Goal: Register for event/course

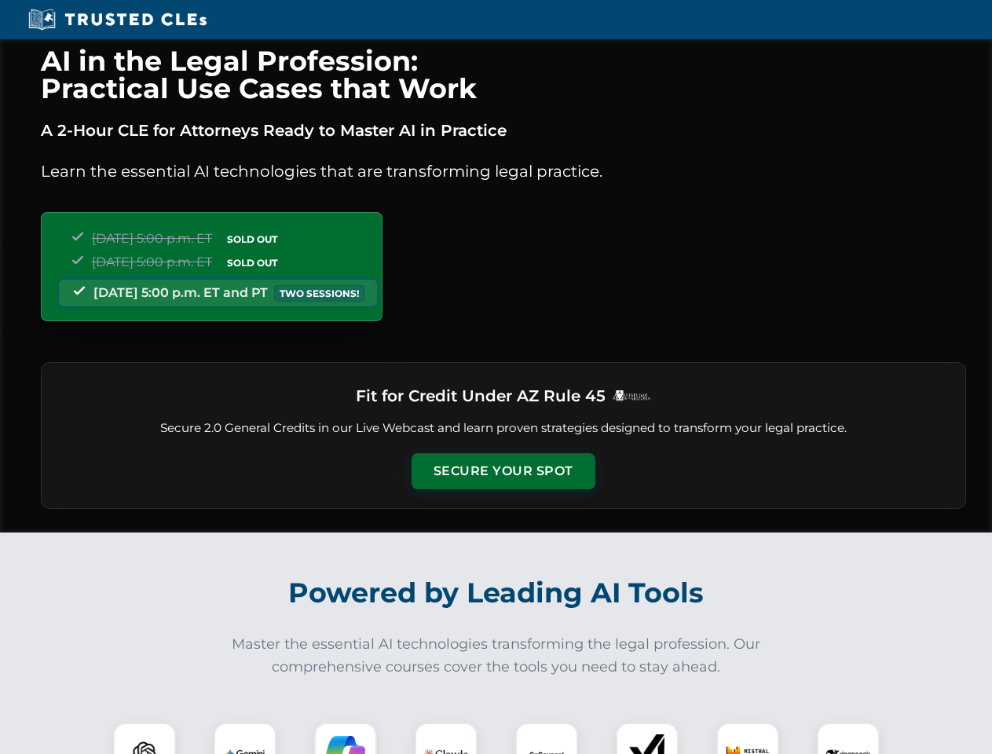
click at [502, 471] on button "Secure Your Spot" at bounding box center [503, 471] width 184 height 36
click at [144, 738] on img at bounding box center [145, 754] width 46 height 46
click at [245, 738] on img at bounding box center [244, 753] width 39 height 39
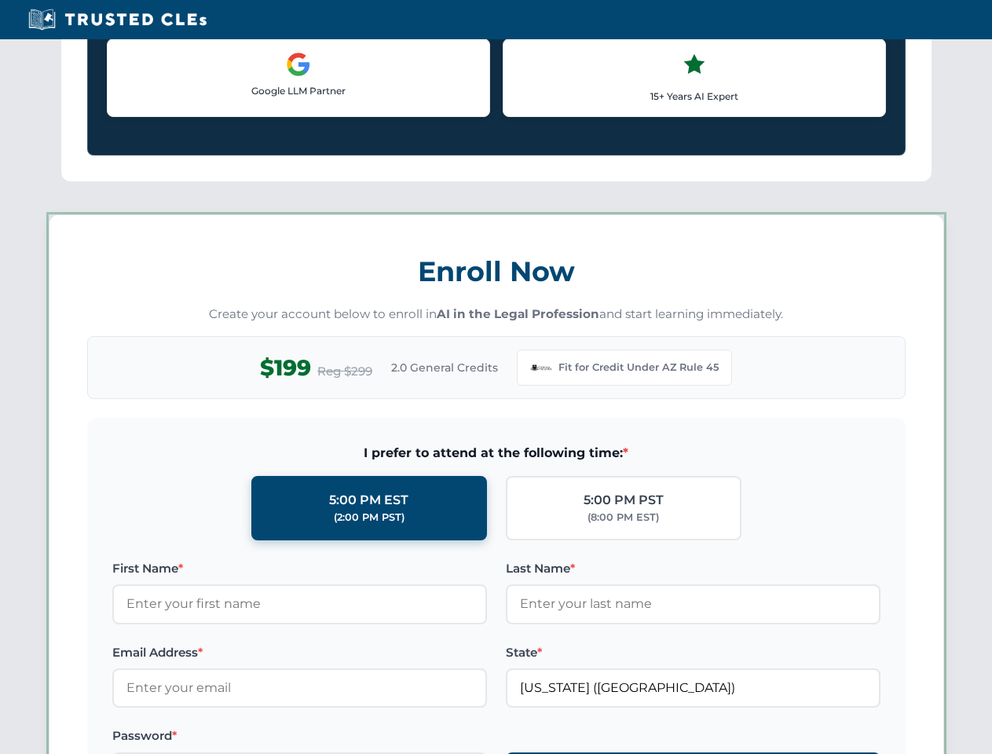
click at [446, 738] on label "Password *" at bounding box center [299, 735] width 374 height 19
